Goal: Task Accomplishment & Management: Complete application form

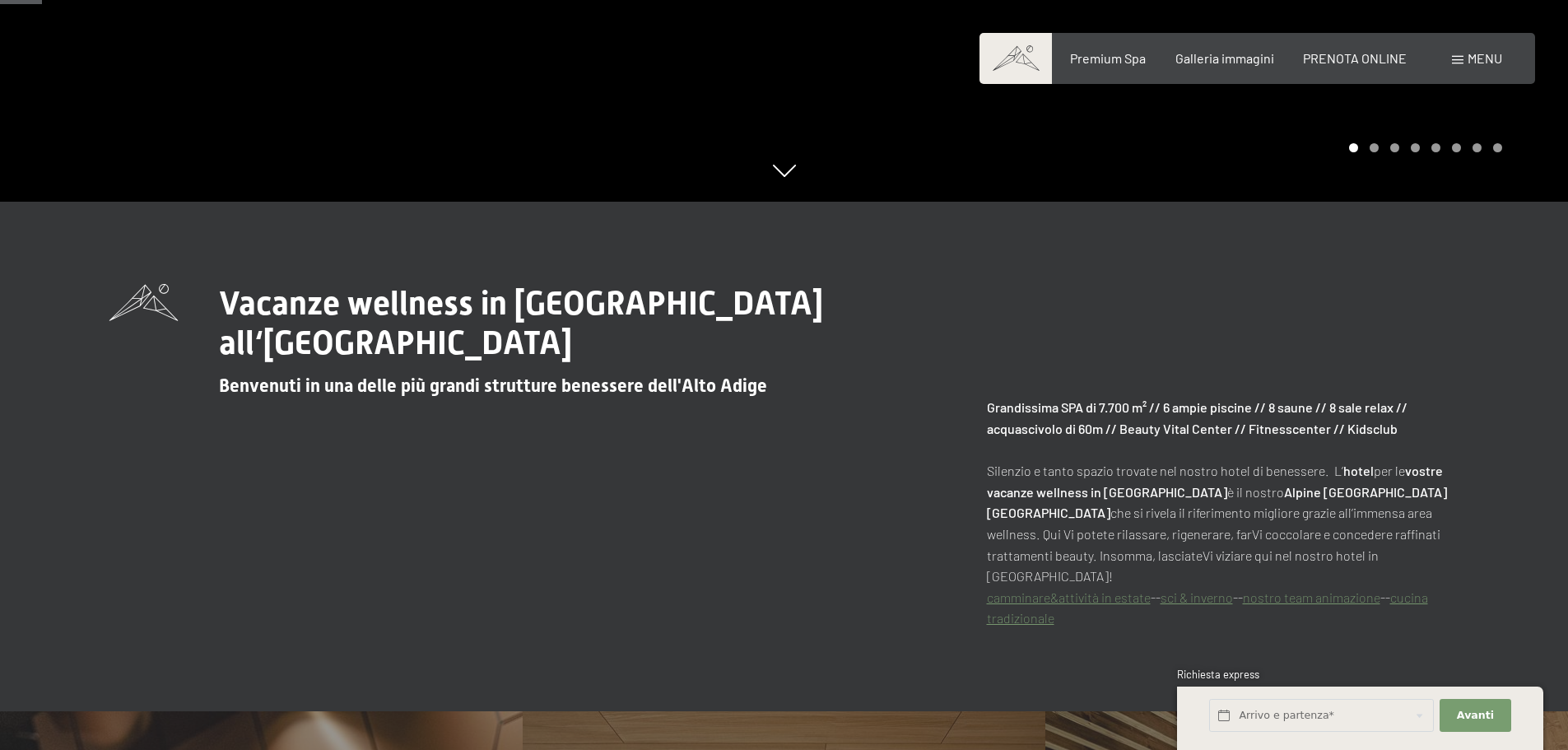
scroll to position [329, 0]
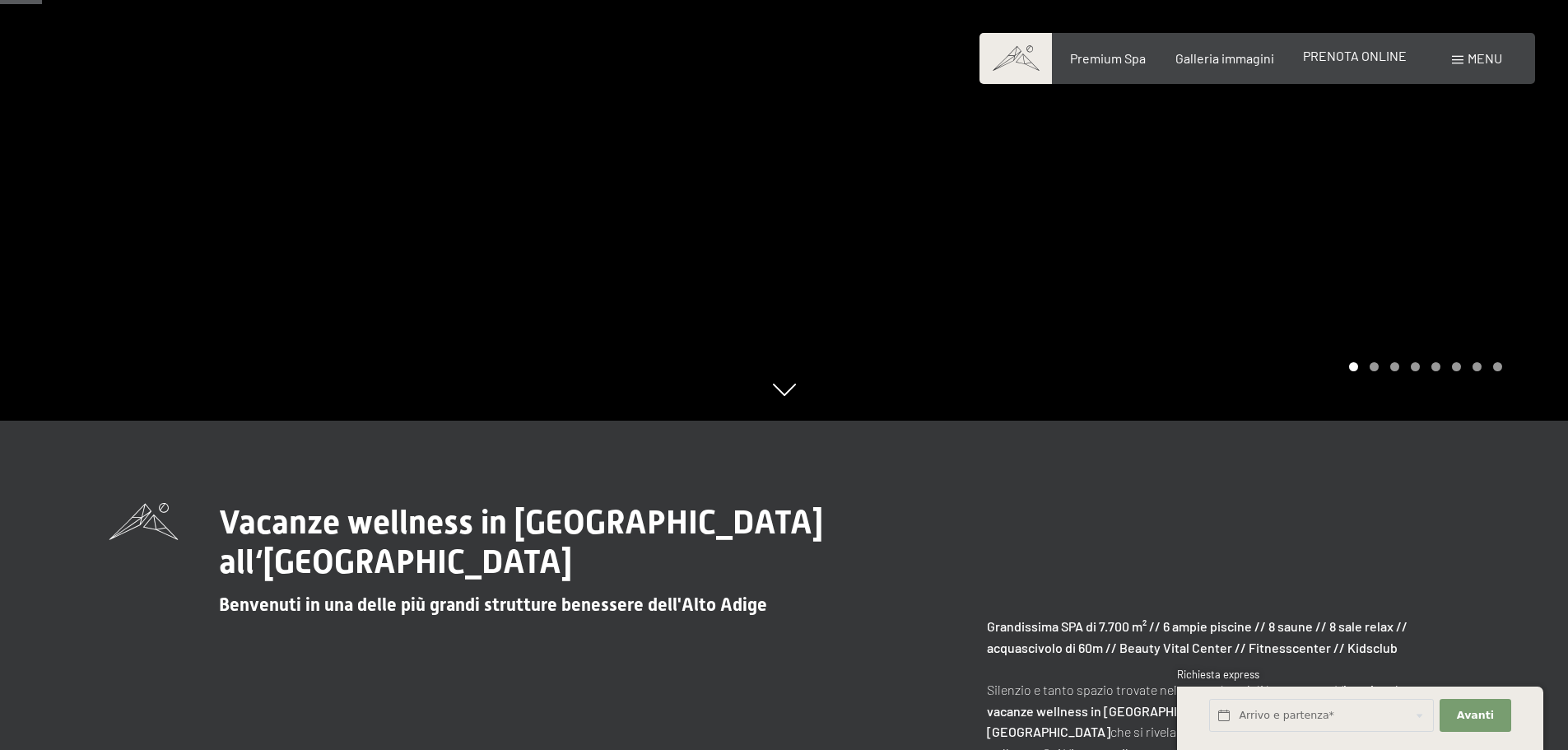
click at [1379, 52] on span "PRENOTA ONLINE" at bounding box center [1355, 56] width 104 height 15
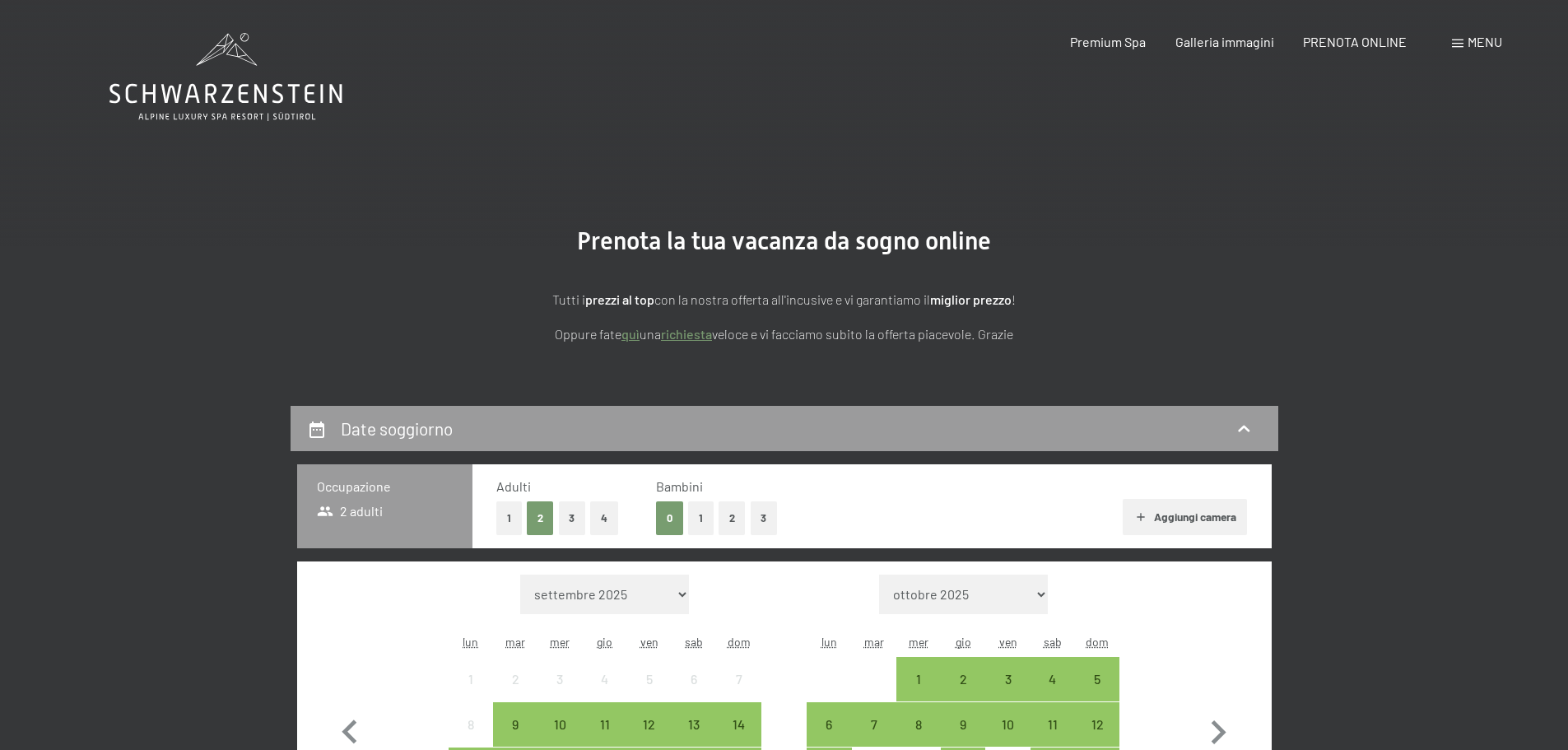
click at [685, 334] on link "richiesta" at bounding box center [686, 334] width 51 height 15
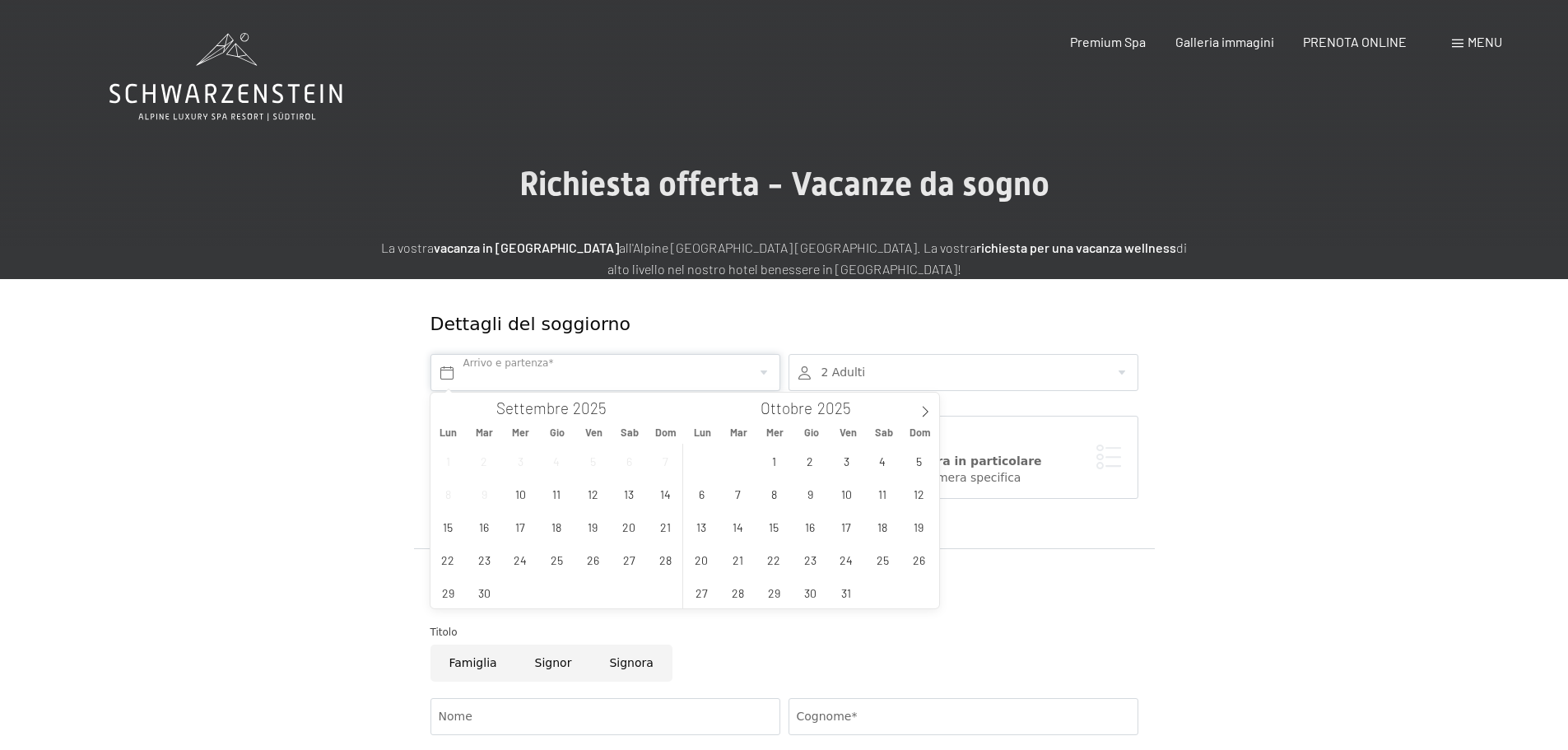
click at [649, 366] on input "text" at bounding box center [606, 372] width 350 height 38
click at [847, 489] on span "10" at bounding box center [847, 492] width 32 height 32
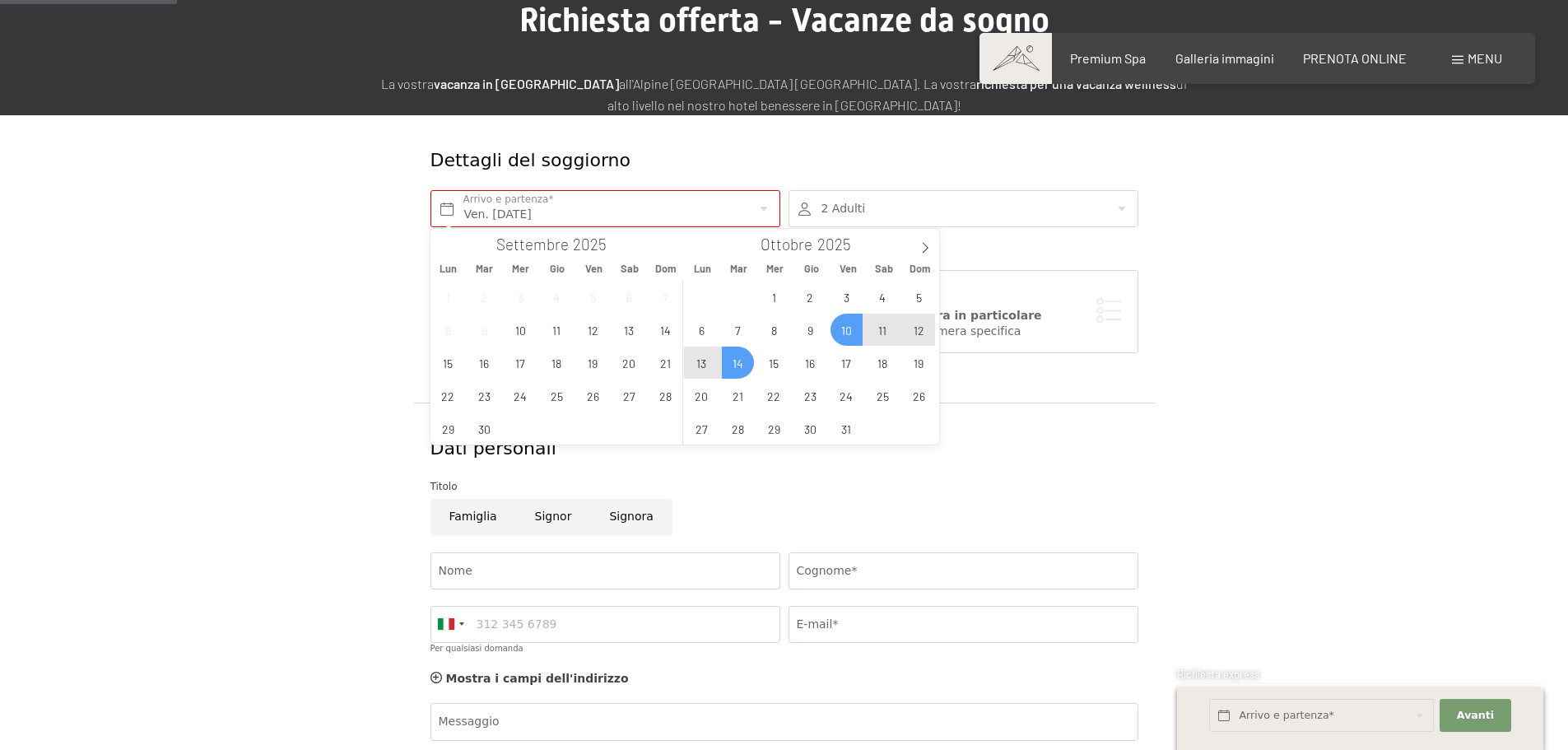
scroll to position [164, 0]
click at [766, 208] on input "Ven. 10/10/2025" at bounding box center [606, 208] width 350 height 38
click at [916, 334] on span "12" at bounding box center [919, 328] width 32 height 32
type input "Ven. 10/10/2025 - Dom. 12/10/2025"
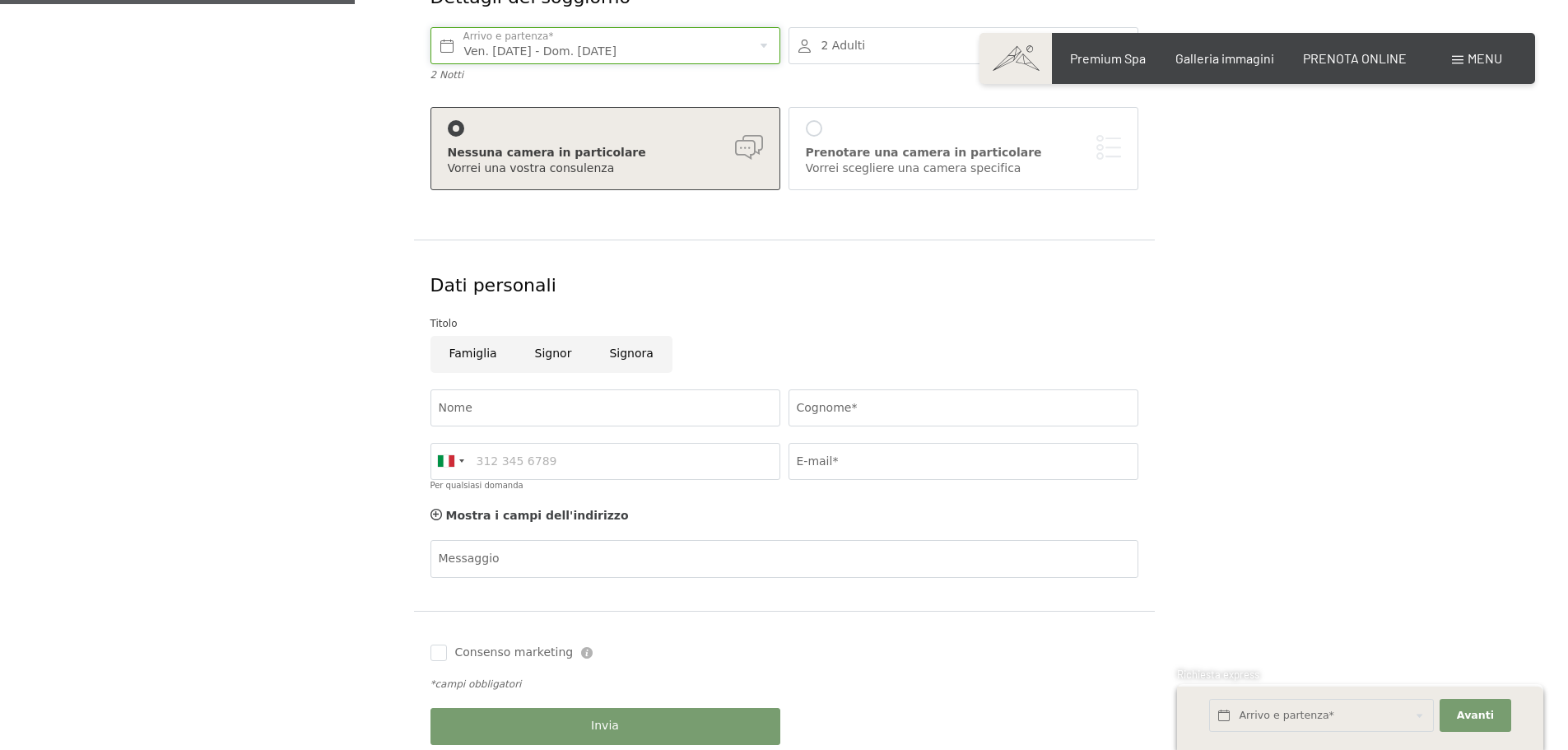
scroll to position [329, 0]
click at [567, 402] on input "Nome" at bounding box center [606, 405] width 350 height 38
type input "Flora"
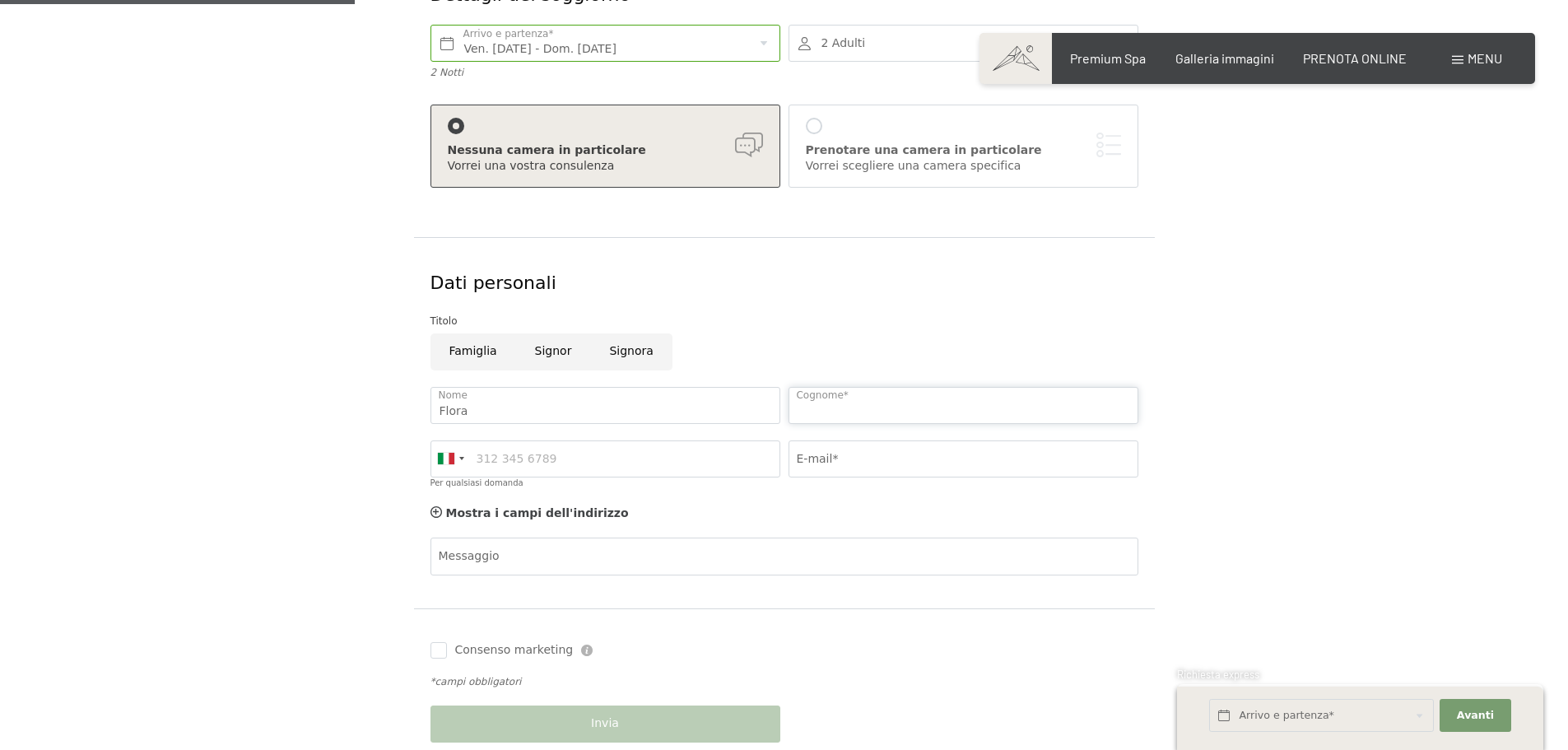
click at [804, 408] on input "Cognome*" at bounding box center [964, 405] width 350 height 38
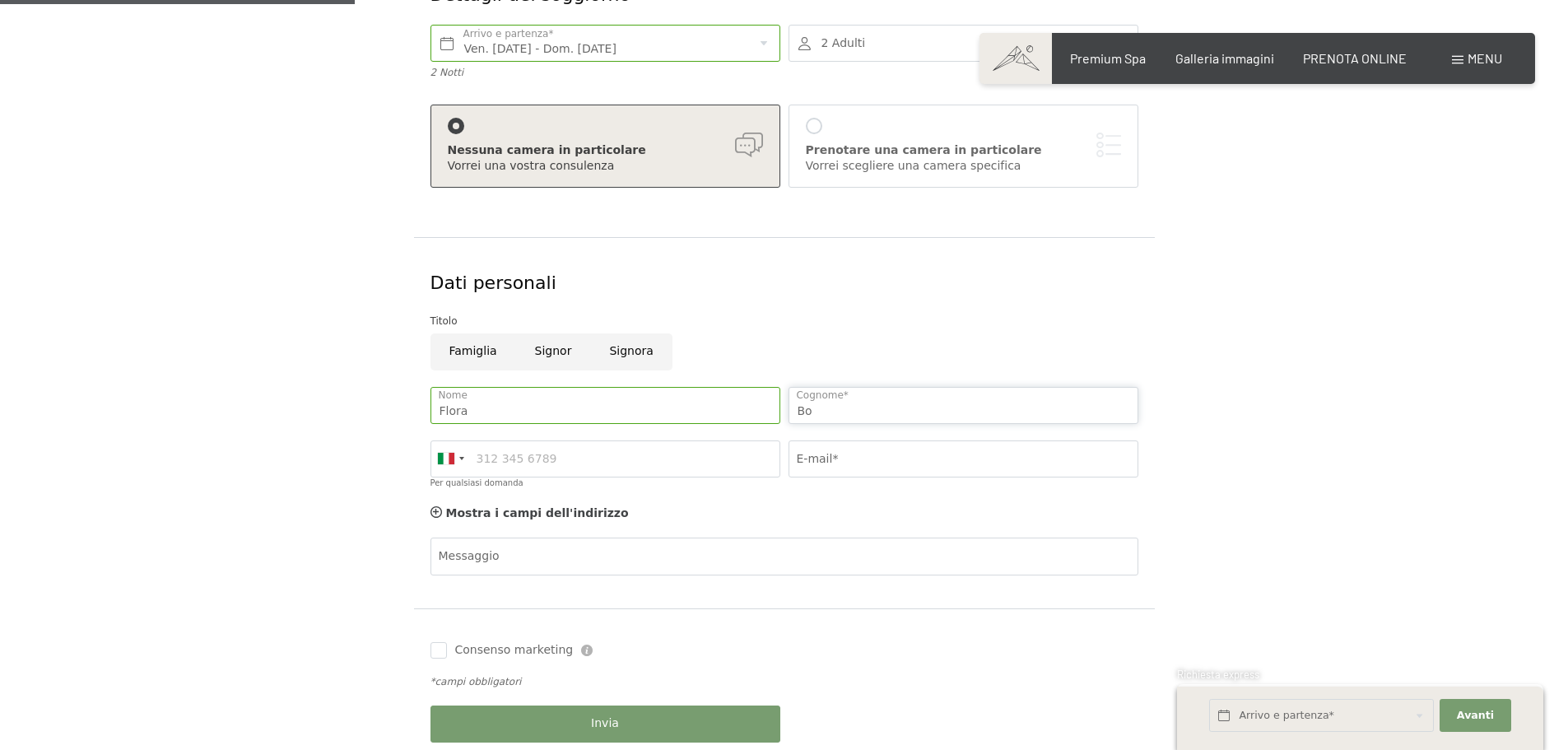
type input "Bortolamedi"
click at [574, 455] on input "Per qualsiasi domanda" at bounding box center [606, 459] width 350 height 38
type input "3297620428"
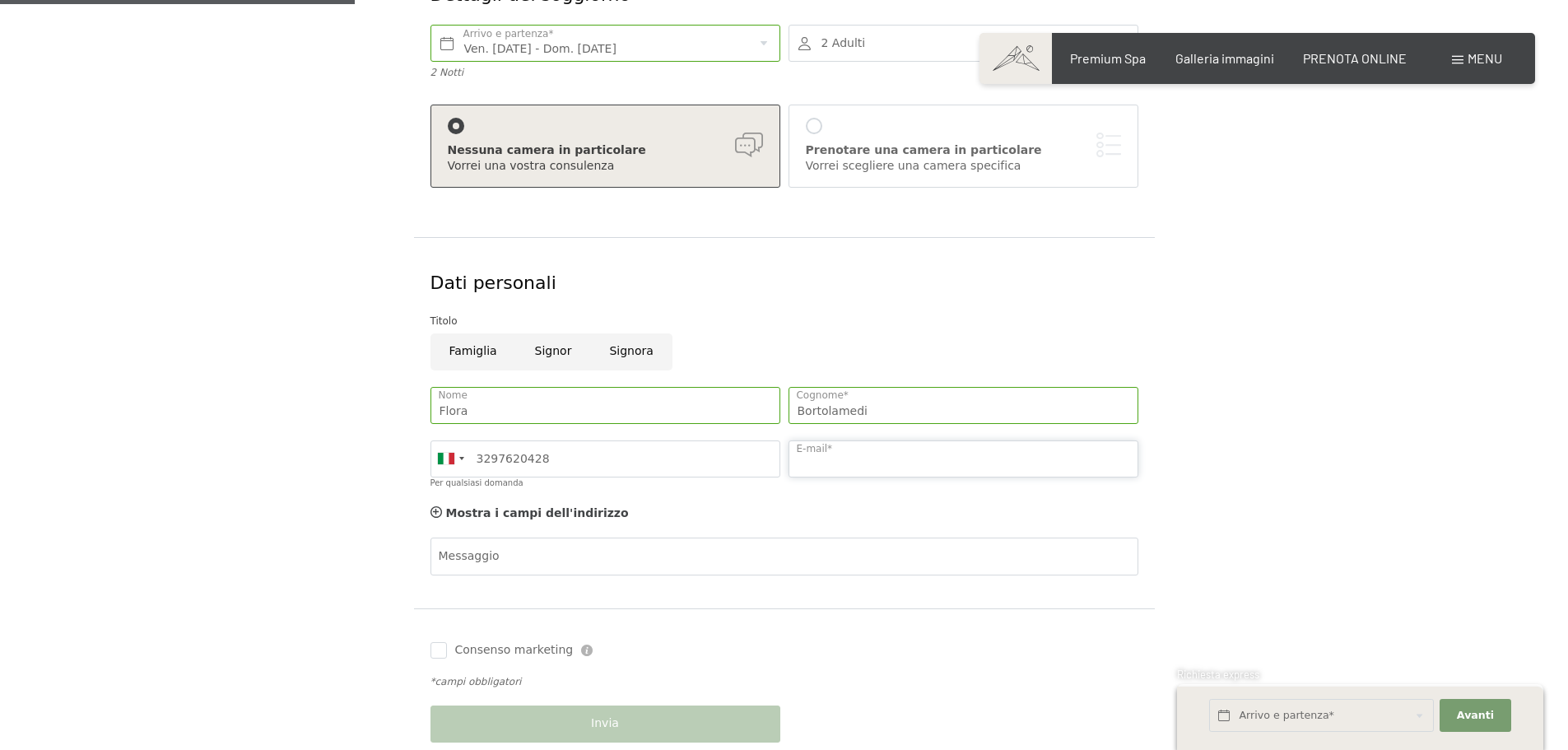
click at [809, 462] on input "E-mail*" at bounding box center [964, 459] width 350 height 38
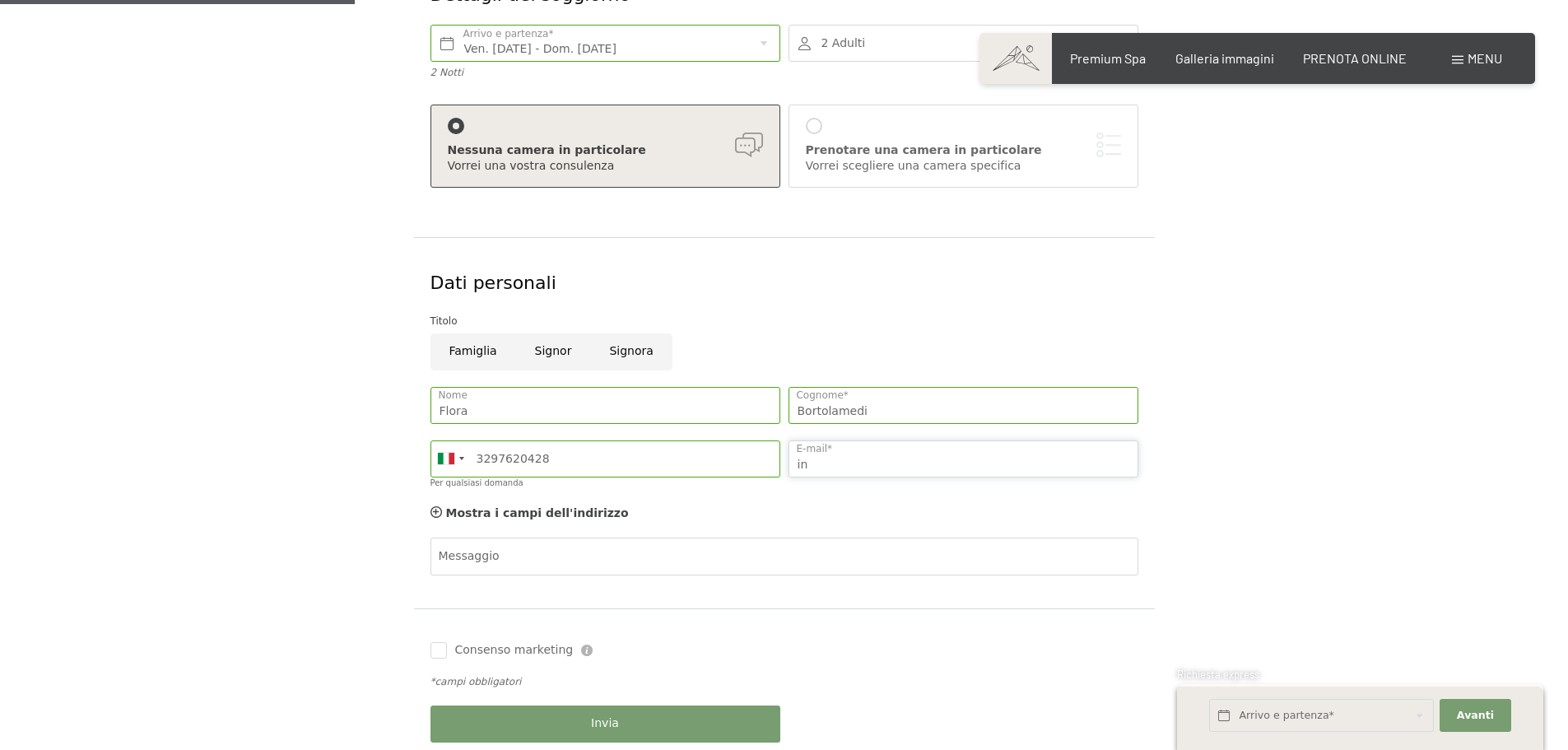
type input "info@agriturlafagitana.it"
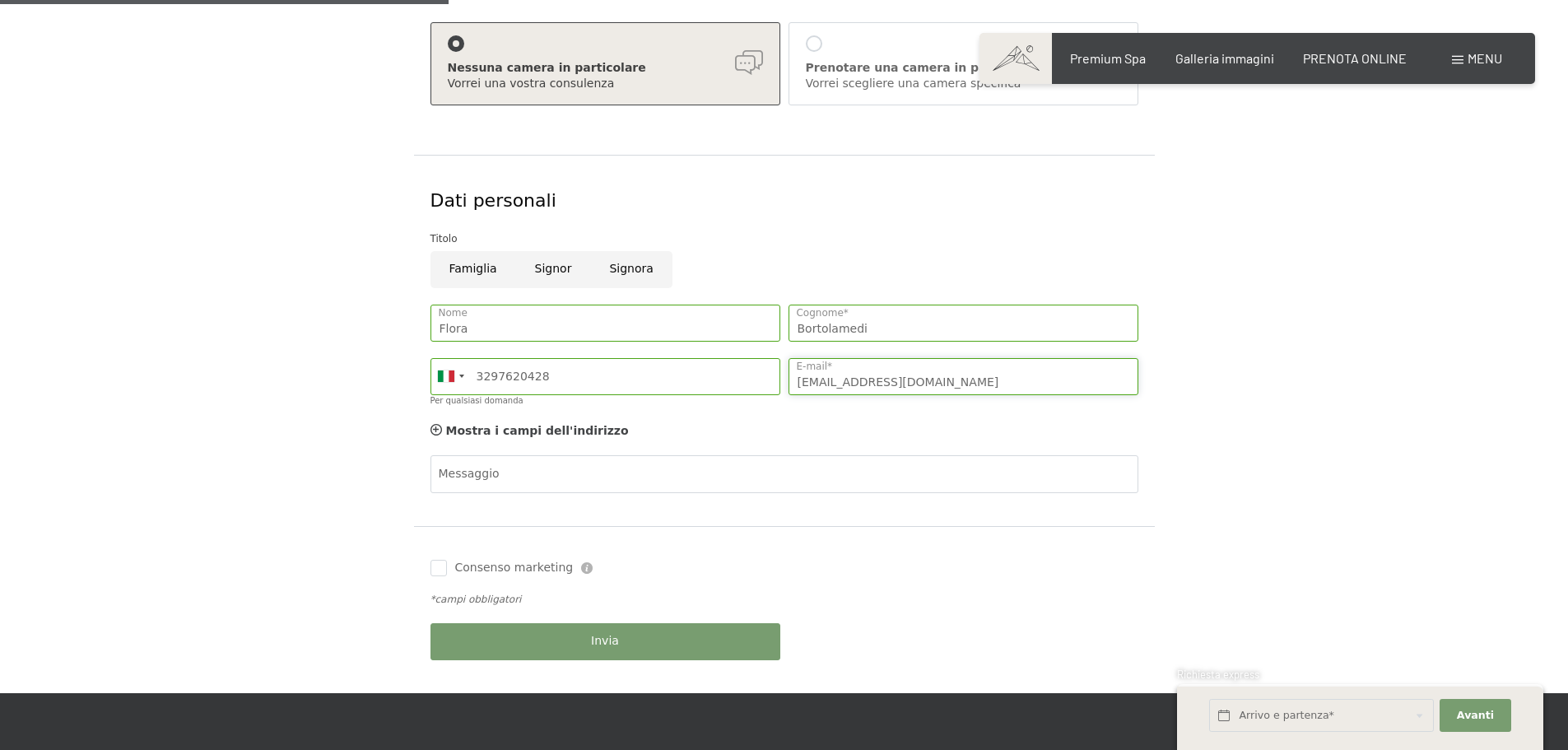
scroll to position [494, 0]
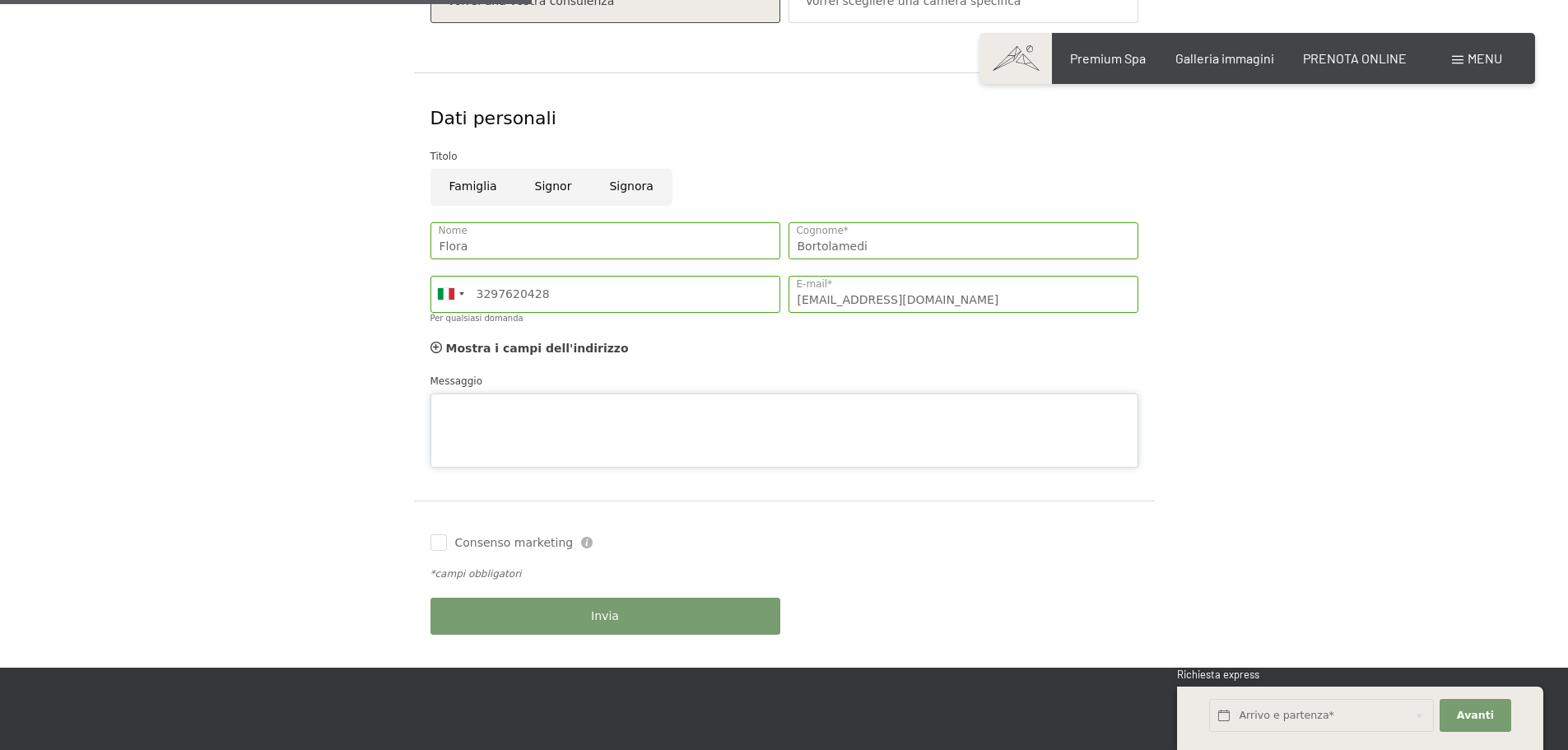
click at [461, 391] on div "Messaggio" at bounding box center [785, 420] width 708 height 94
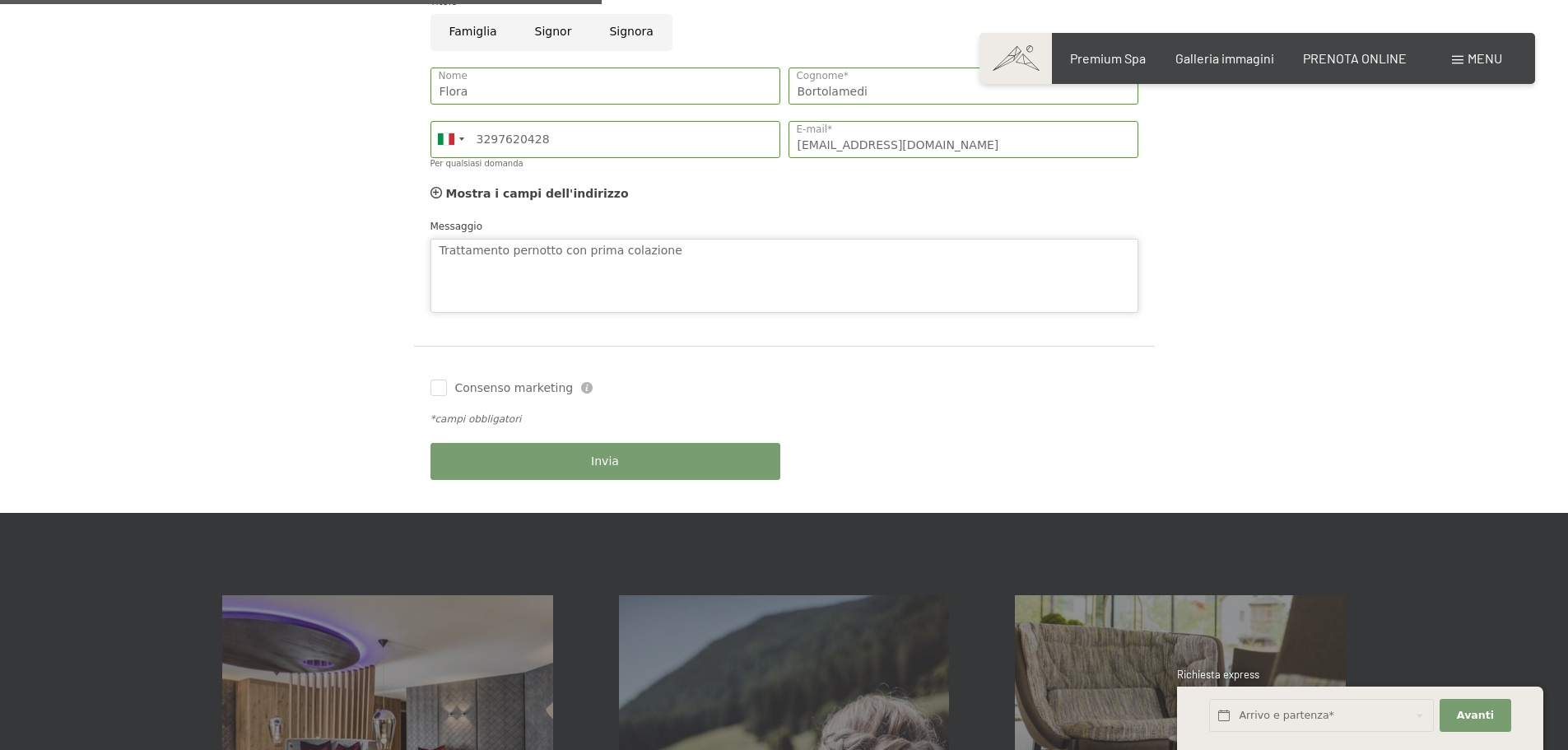
scroll to position [659, 0]
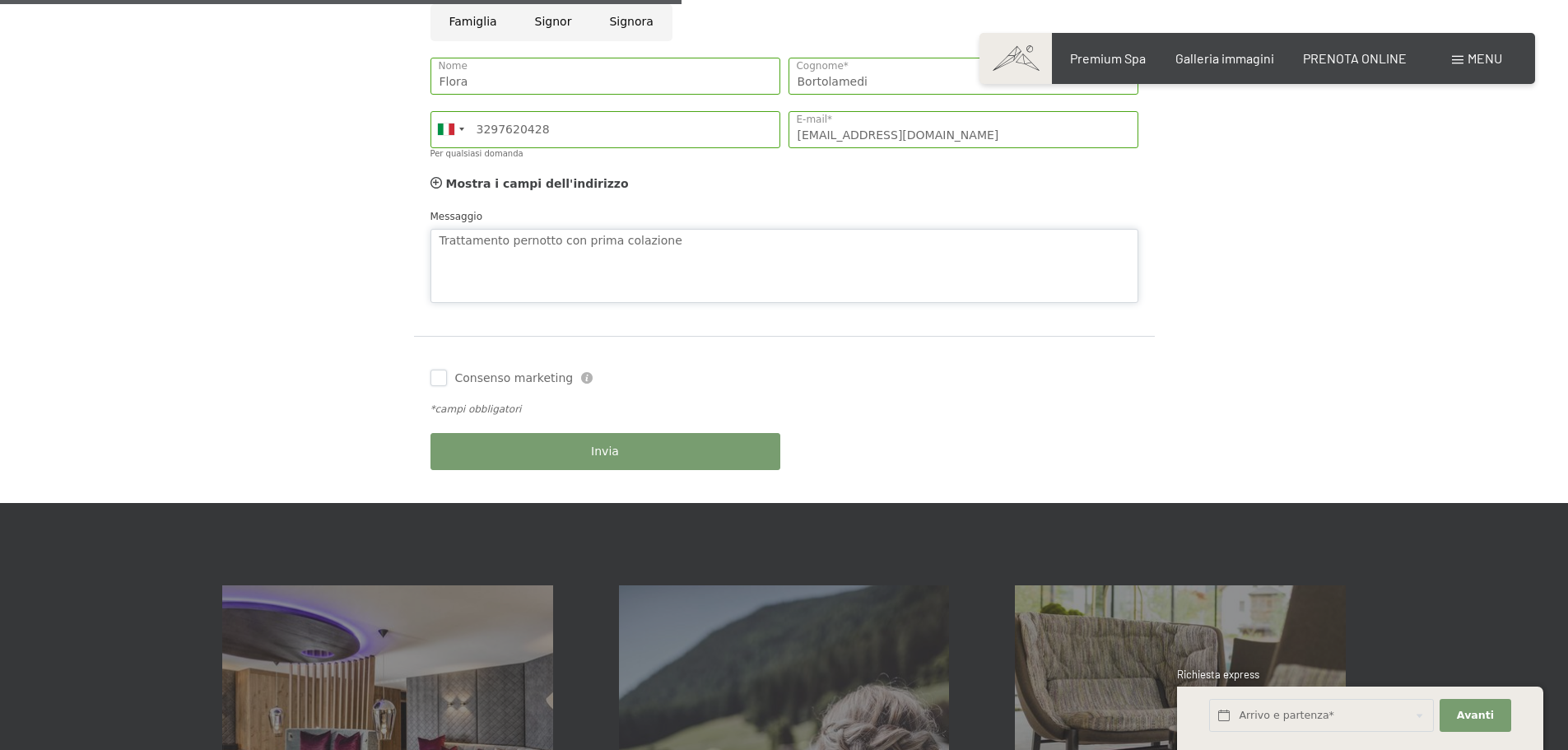
type textarea "Trattamento pernotto con prima colazione"
click at [440, 374] on input "Consenso marketing" at bounding box center [439, 377] width 16 height 16
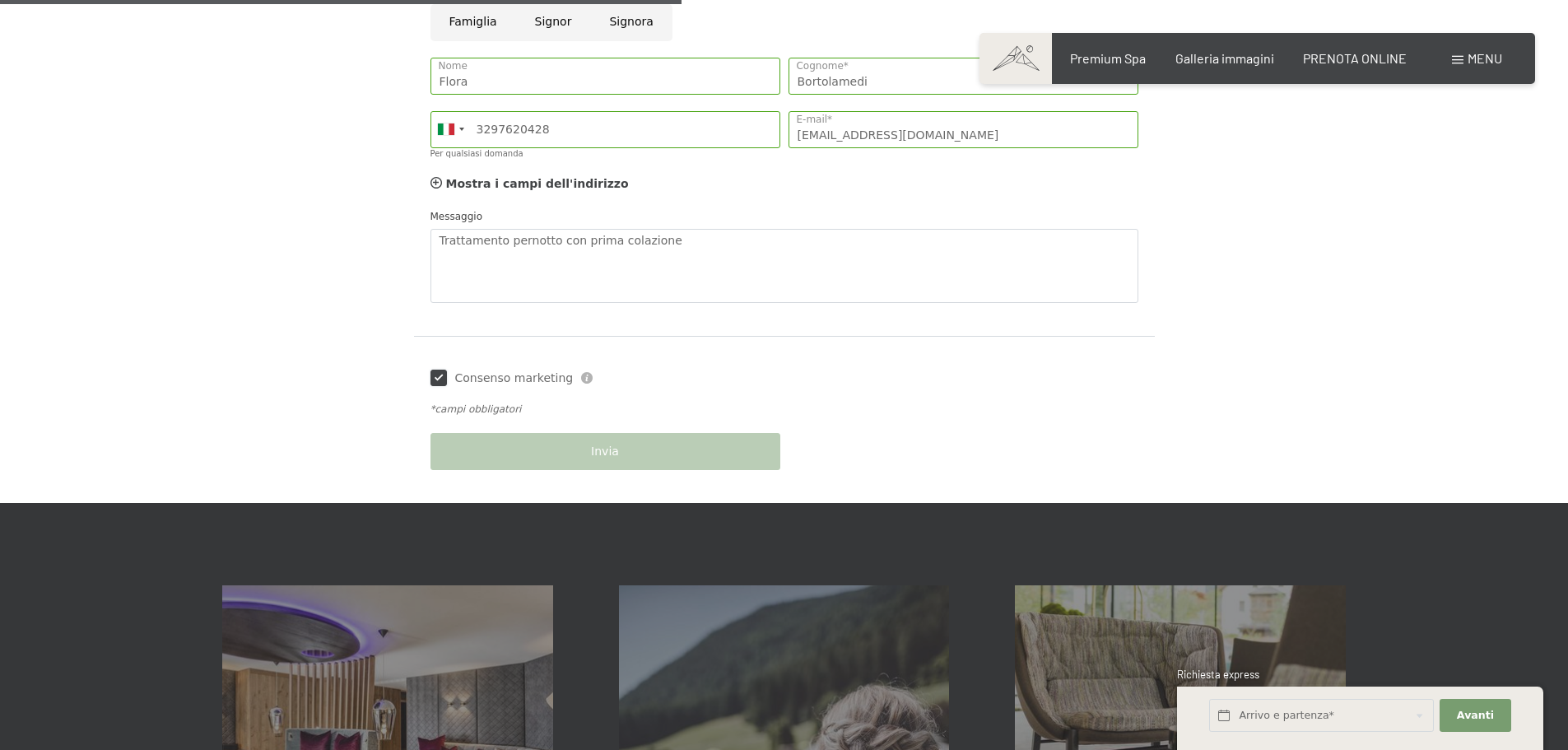
checkbox input "true"
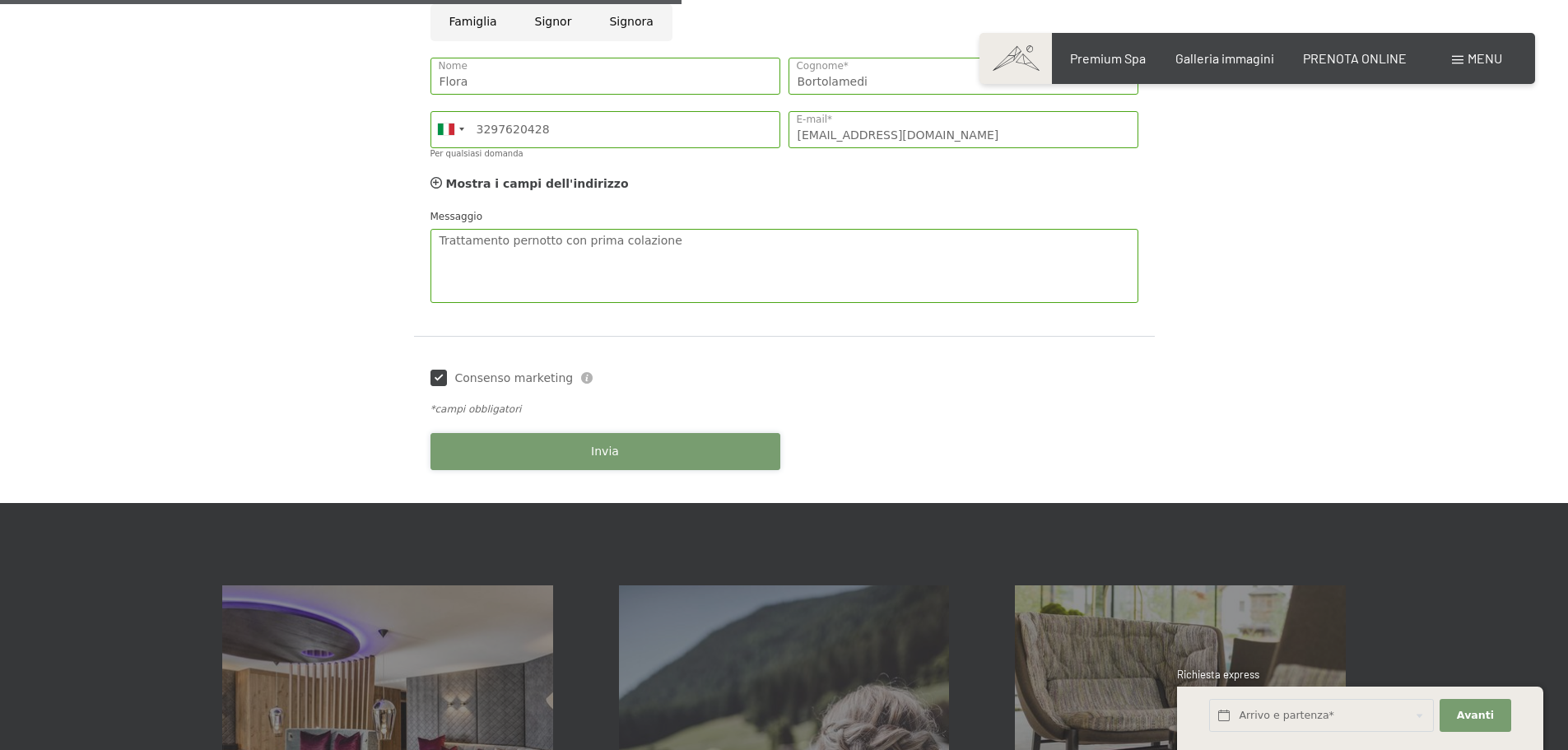
click at [620, 455] on button "Invia" at bounding box center [606, 451] width 350 height 38
